Goal: Task Accomplishment & Management: Use online tool/utility

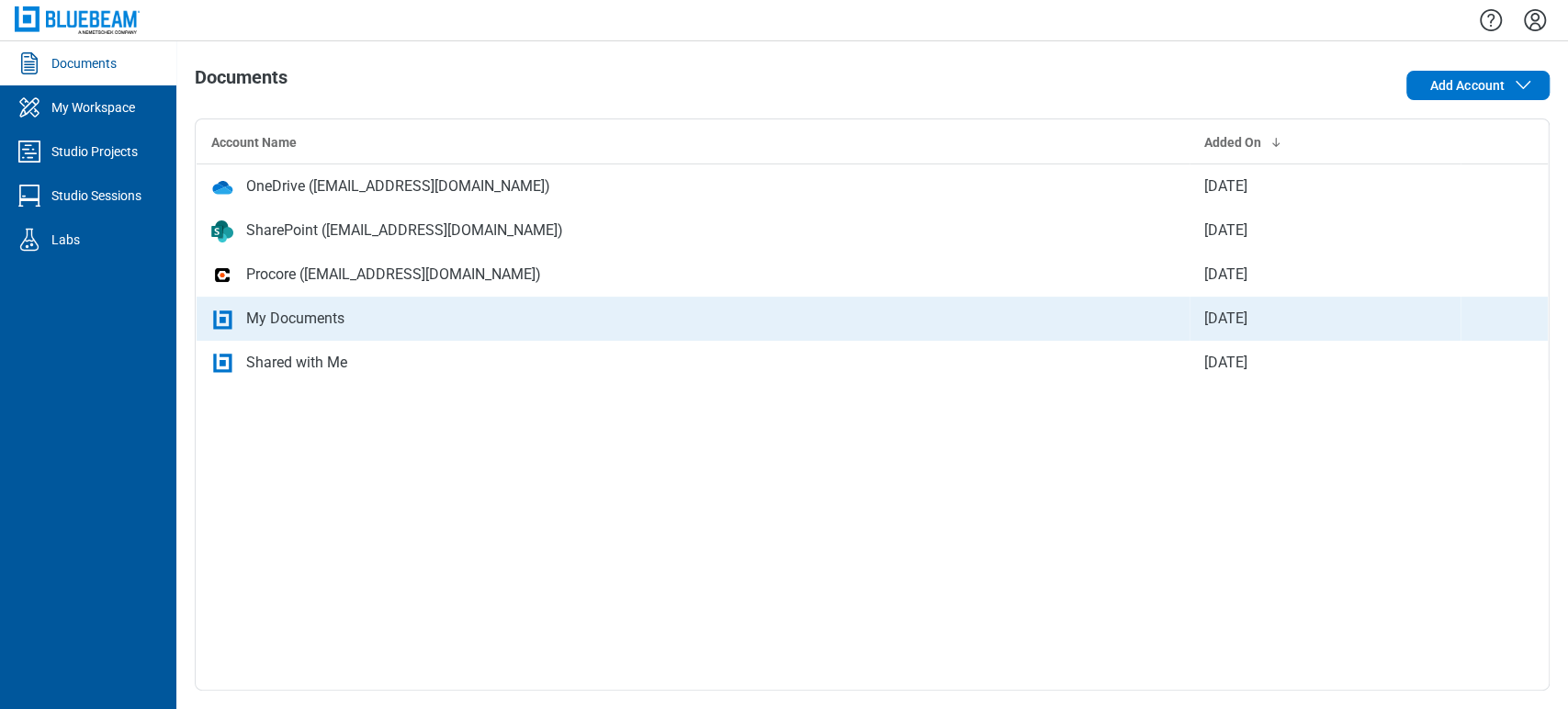
click at [666, 317] on div "My Documents" at bounding box center [692, 319] width 964 height 22
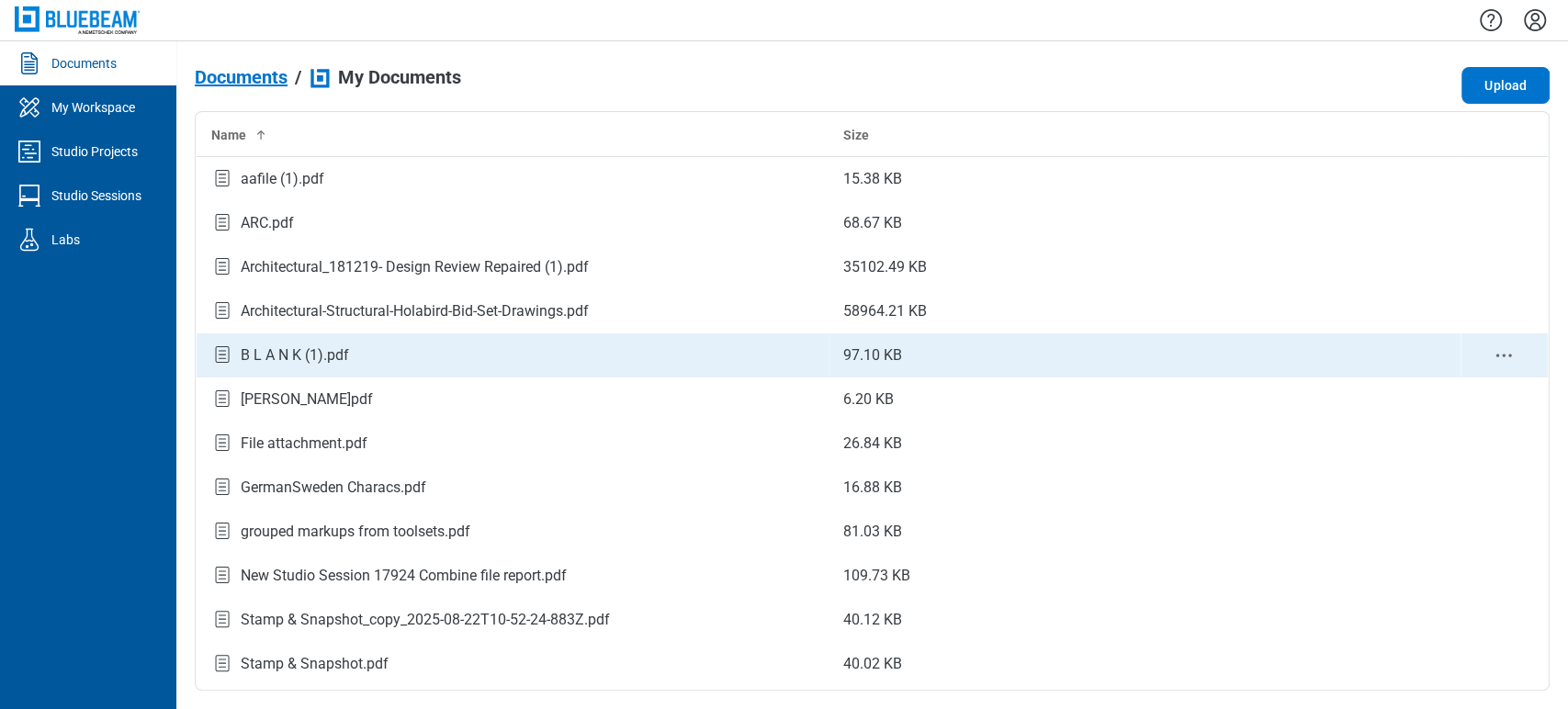
click at [261, 360] on div "B L A N K (1).pdf" at bounding box center [294, 355] width 108 height 22
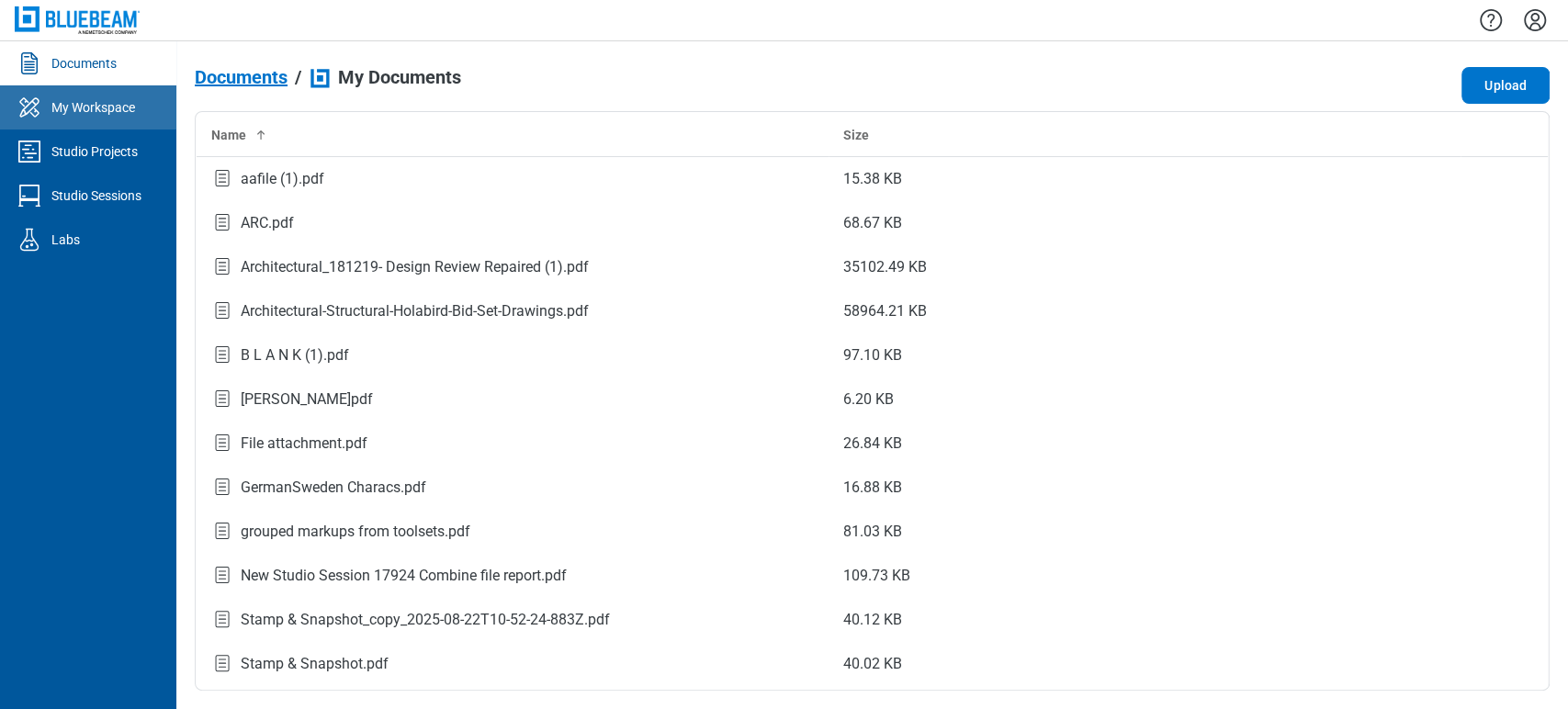
click at [120, 125] on link "My Workspace" at bounding box center [88, 107] width 177 height 44
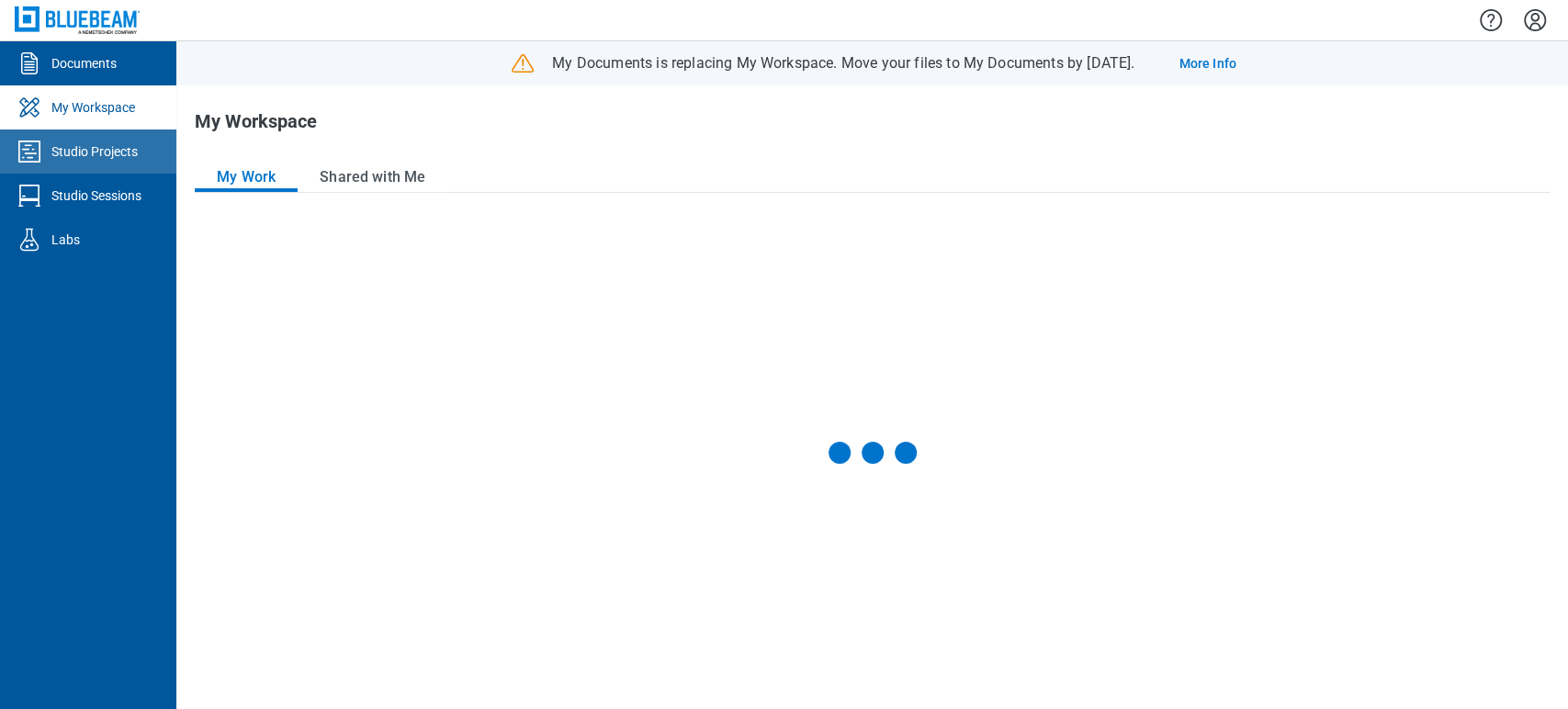
click at [125, 153] on div "Studio Projects" at bounding box center [94, 152] width 86 height 19
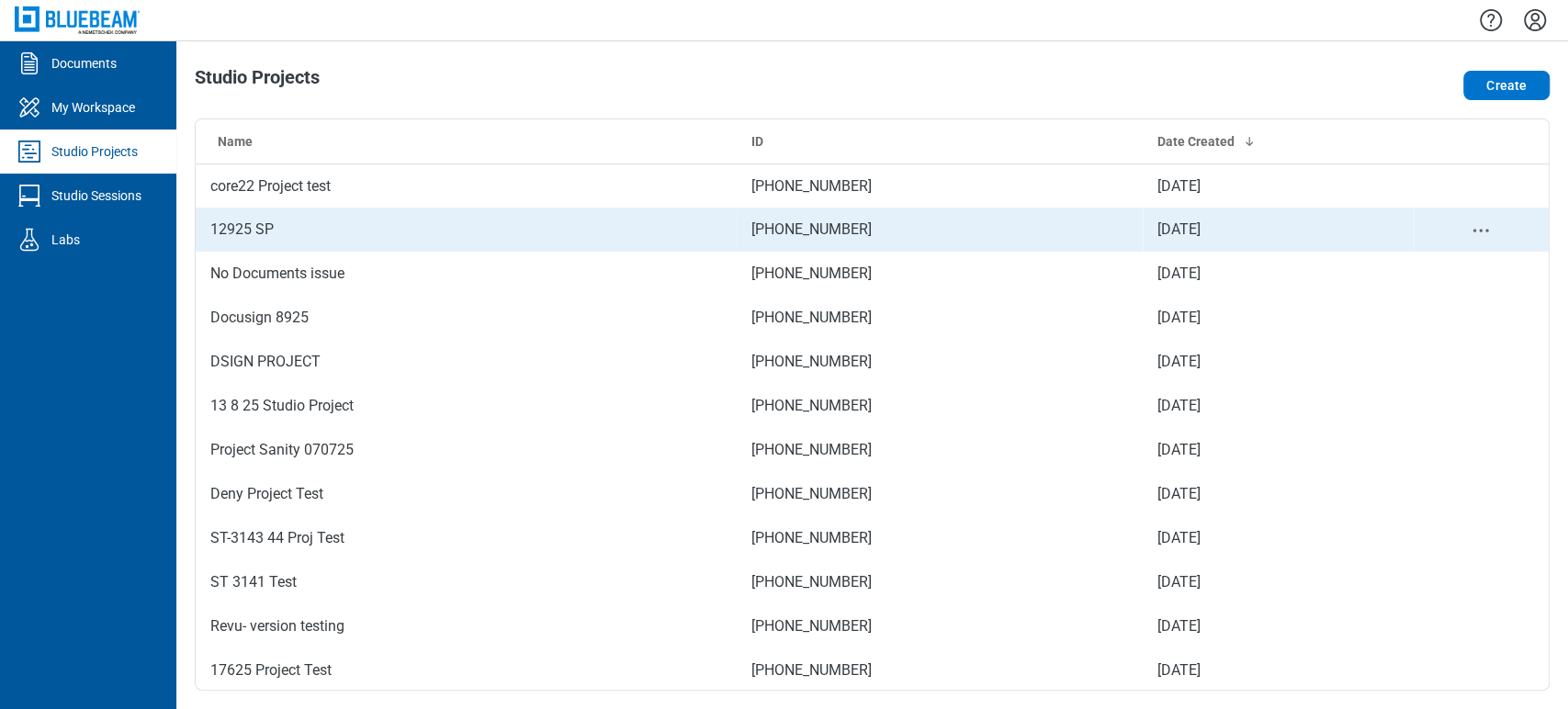
click at [297, 227] on td "12925 SP" at bounding box center [466, 230] width 541 height 44
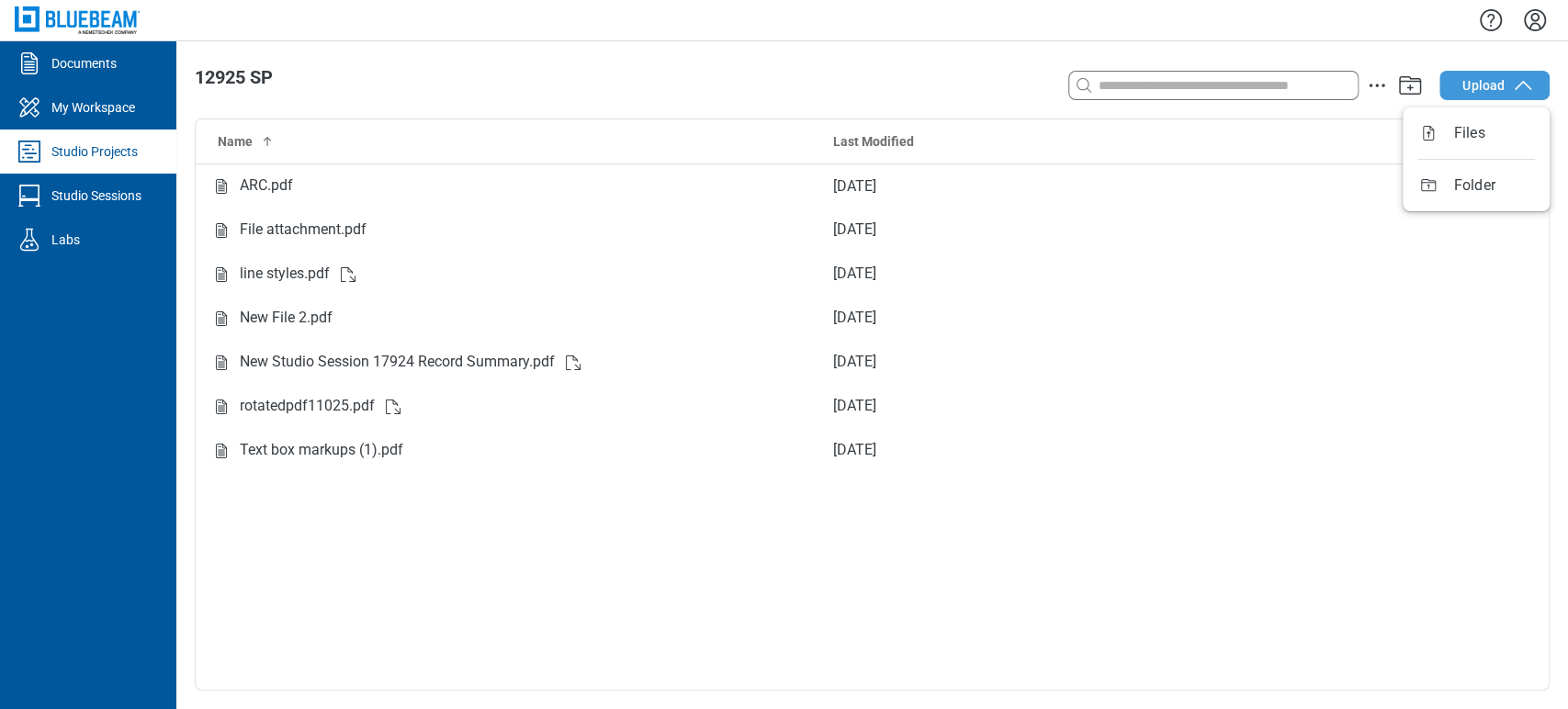
click at [1492, 95] on button "Upload" at bounding box center [1494, 85] width 110 height 30
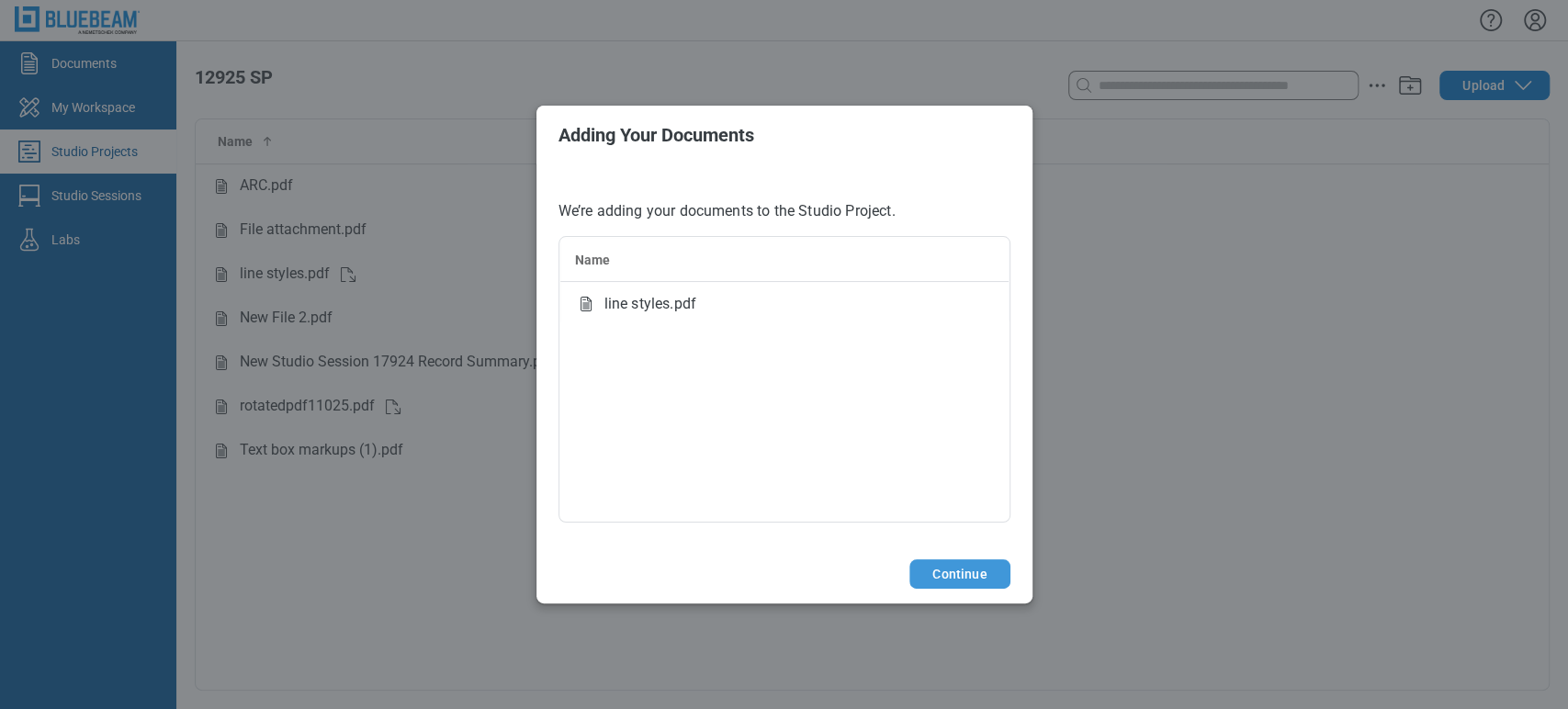
click at [980, 577] on button "Continue" at bounding box center [960, 574] width 100 height 30
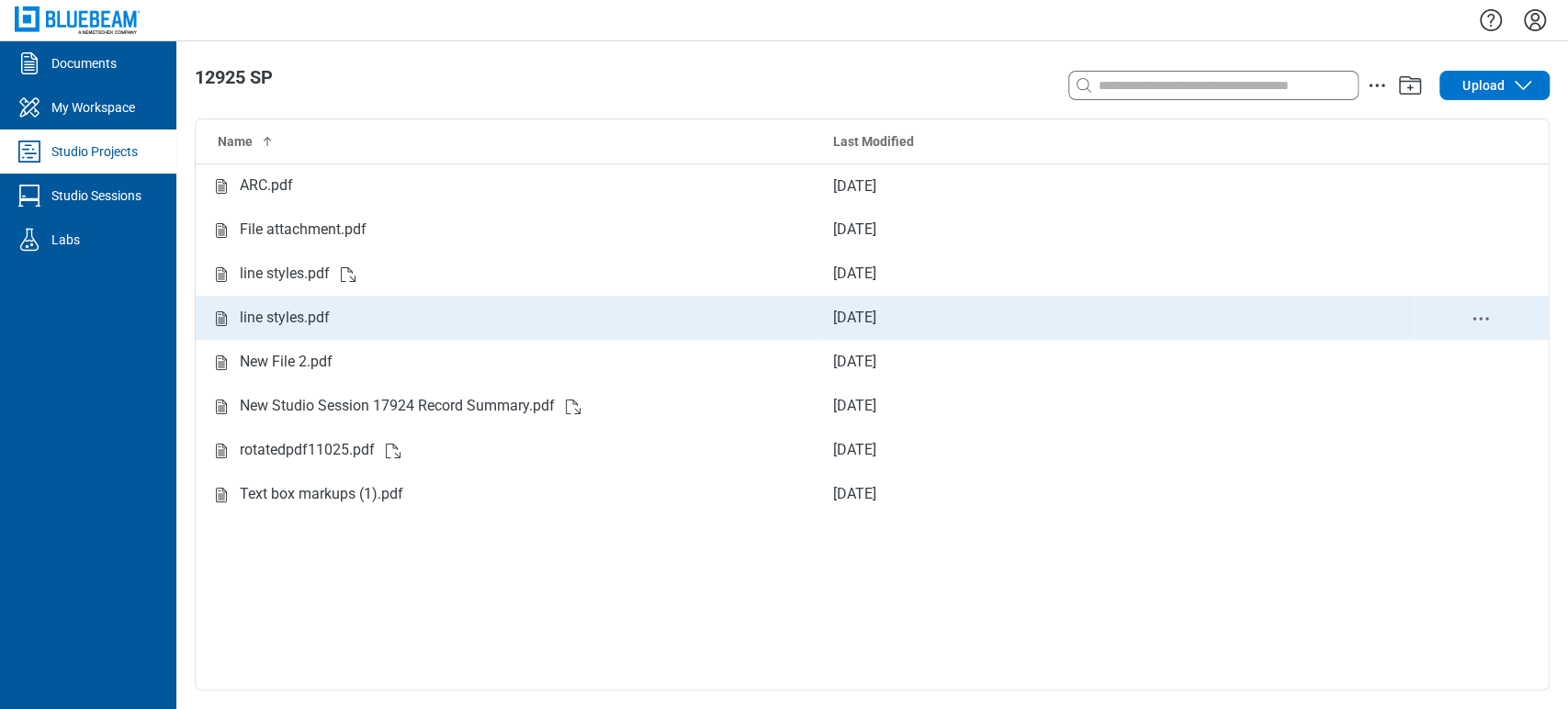
click at [323, 326] on div "line styles.pdf" at bounding box center [284, 318] width 90 height 23
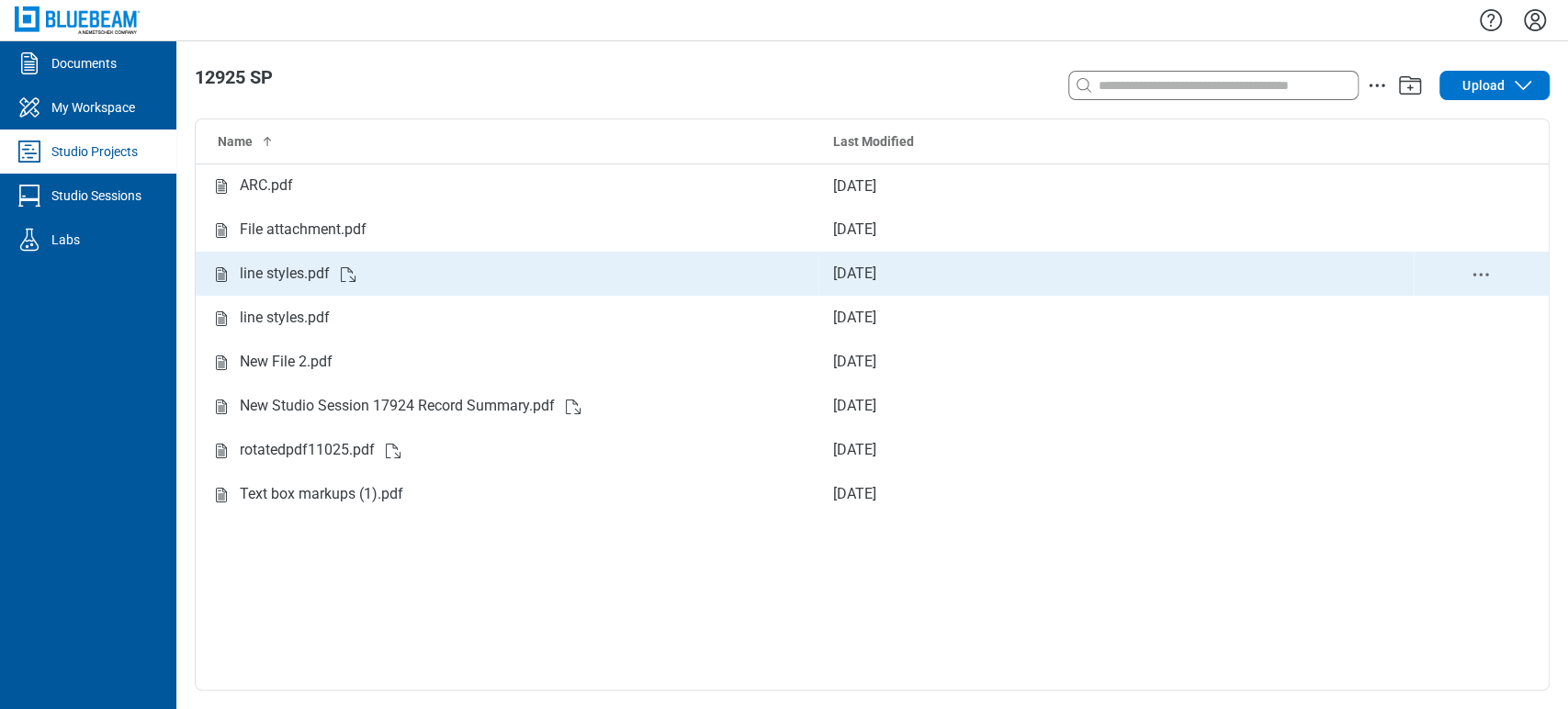
click at [431, 282] on div "line styles.pdf" at bounding box center [506, 274] width 593 height 23
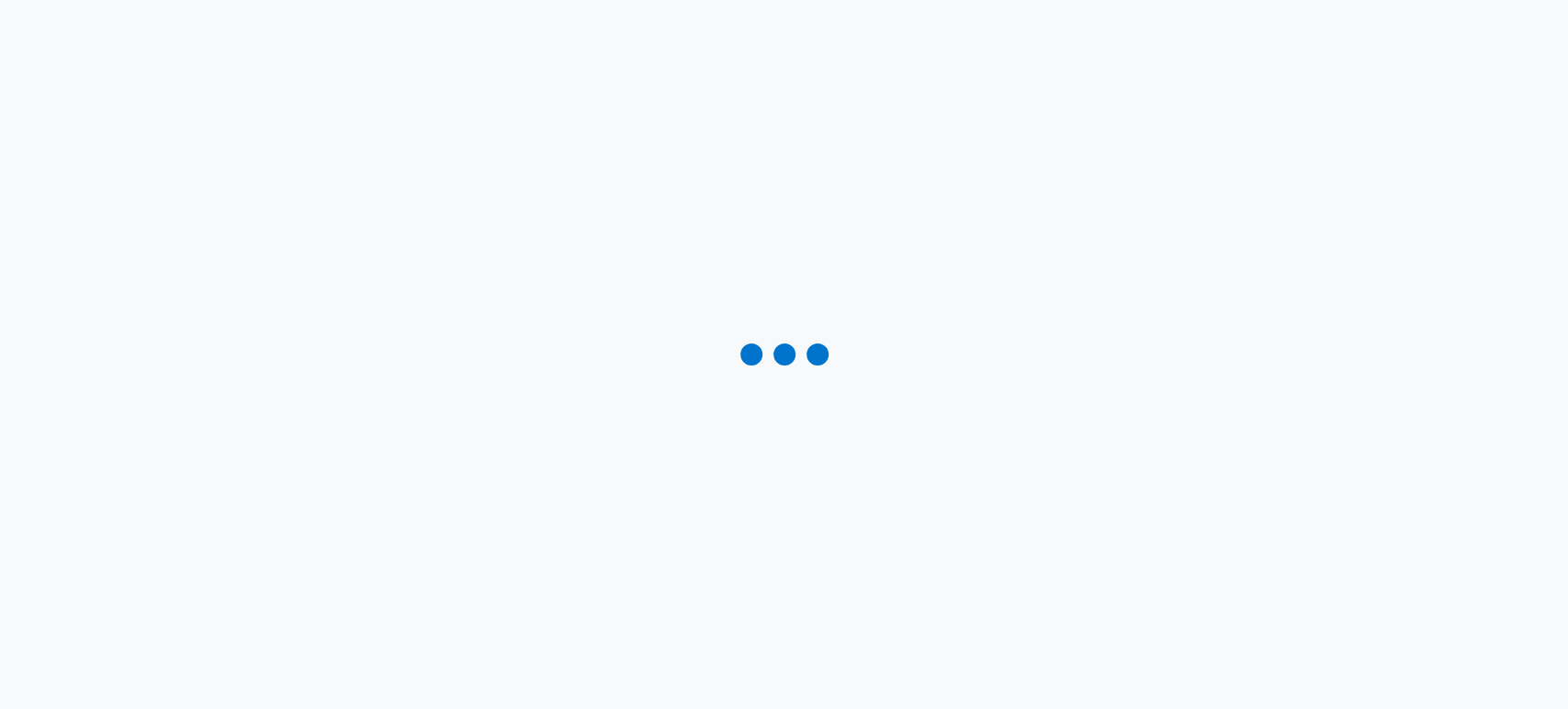
click at [835, 155] on div at bounding box center [784, 354] width 1568 height 709
